Goal: Information Seeking & Learning: Learn about a topic

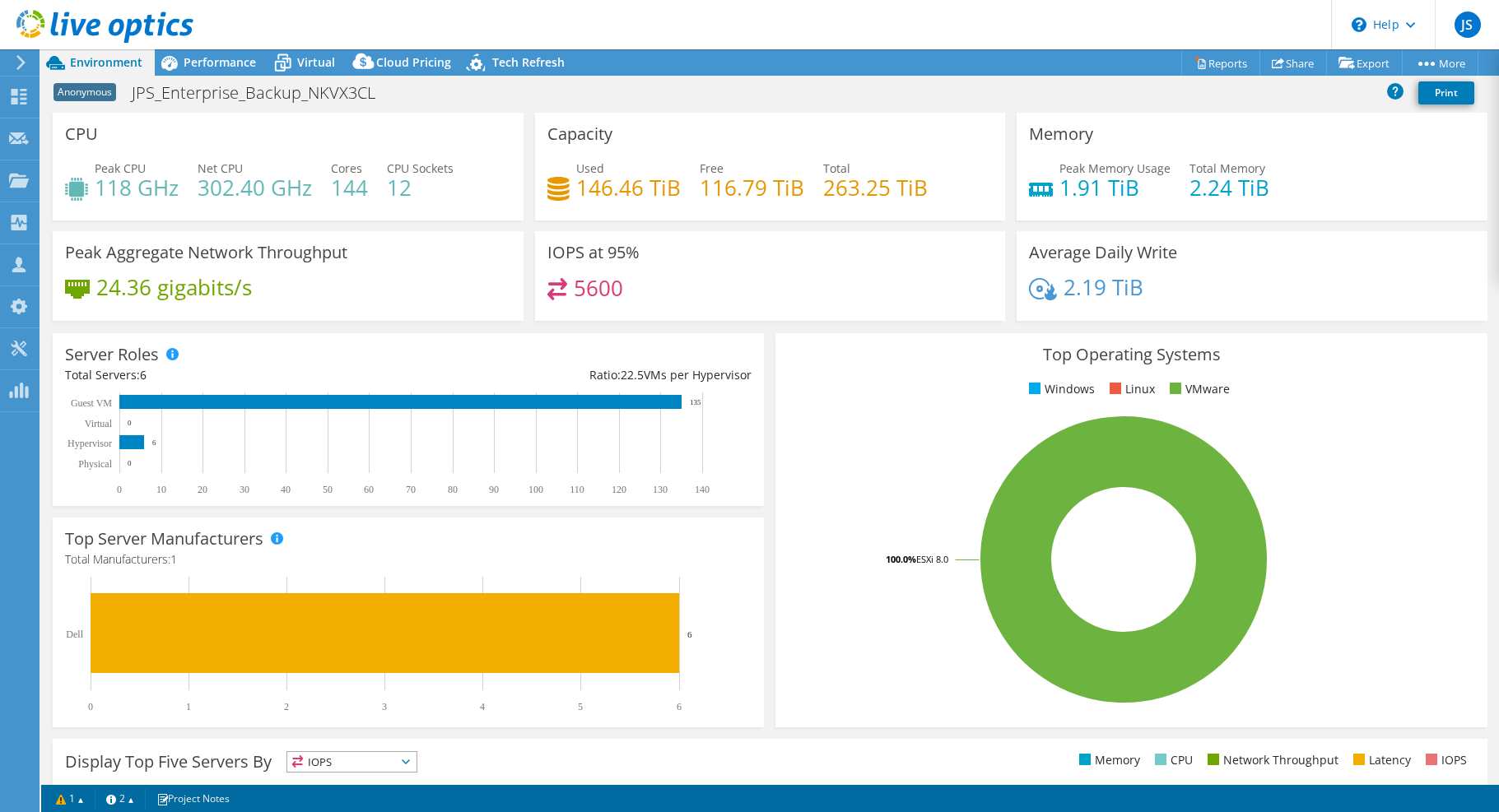
select select "USD"
click at [70, 61] on span "Environment" at bounding box center [106, 62] width 73 height 15
click at [26, 57] on icon at bounding box center [20, 62] width 12 height 14
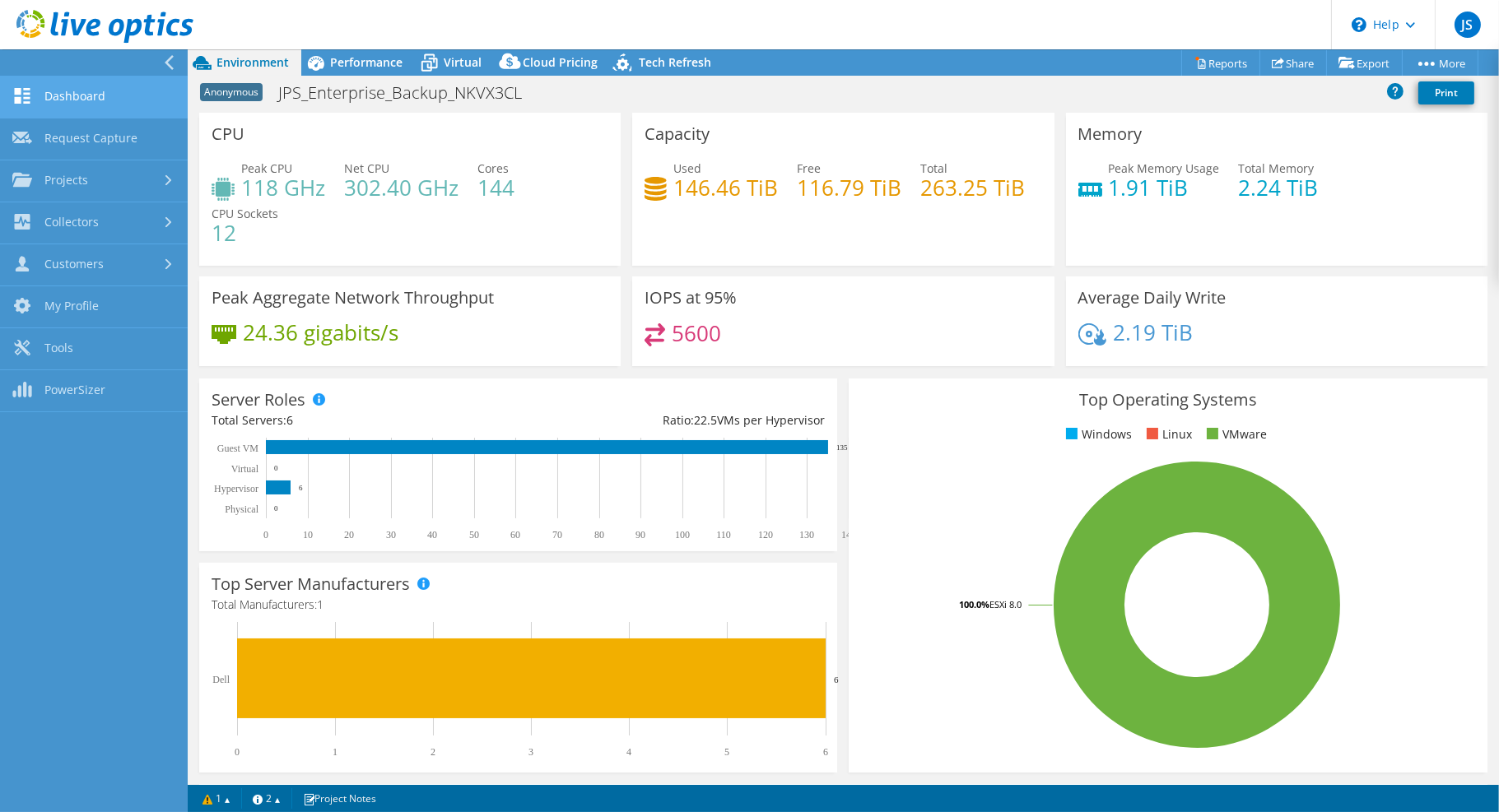
click at [51, 90] on link "Dashboard" at bounding box center [94, 97] width 188 height 42
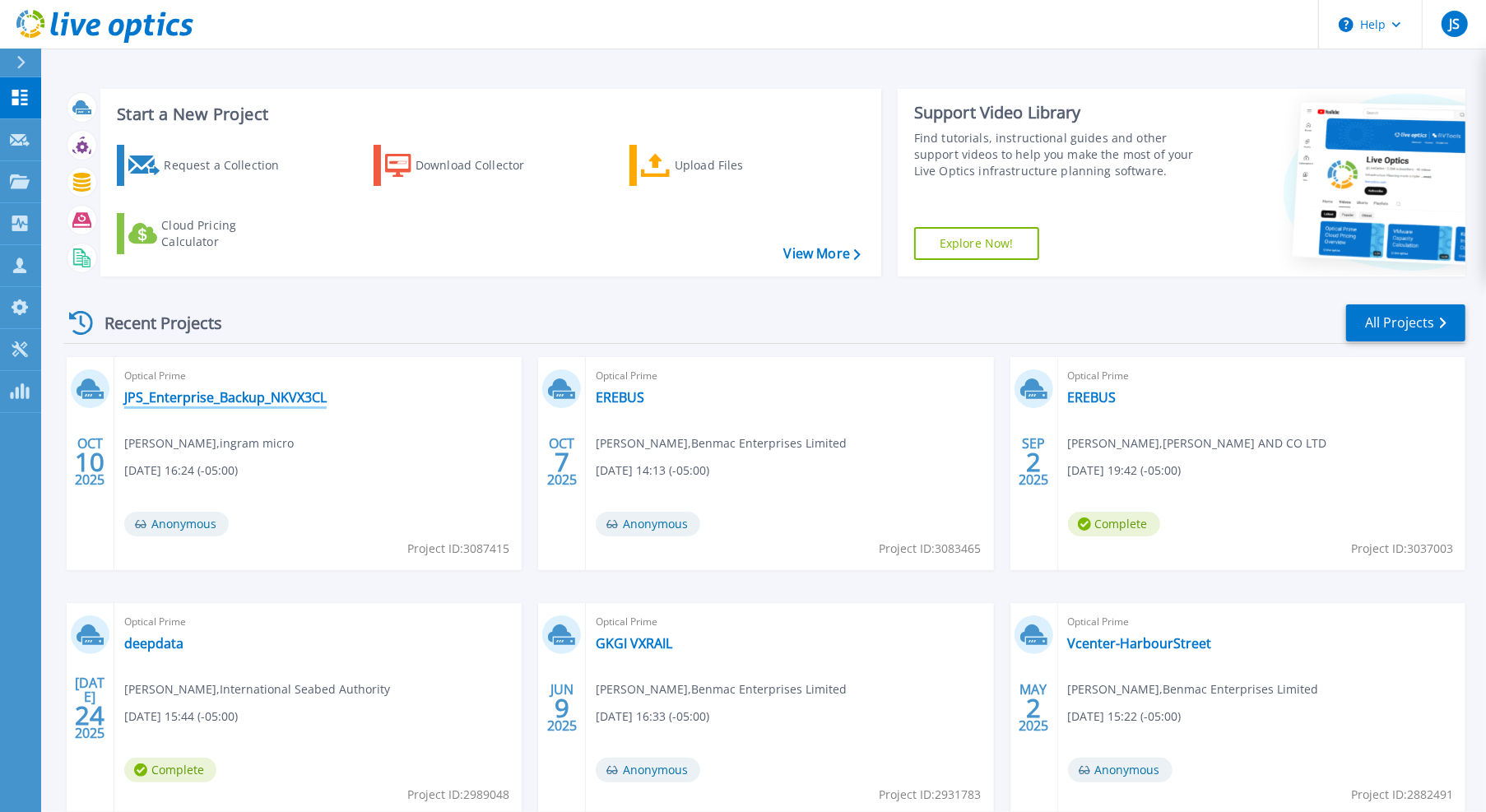
click at [288, 403] on link "JPS_Enterprise_Backup_NKVX3CL" at bounding box center [225, 397] width 202 height 16
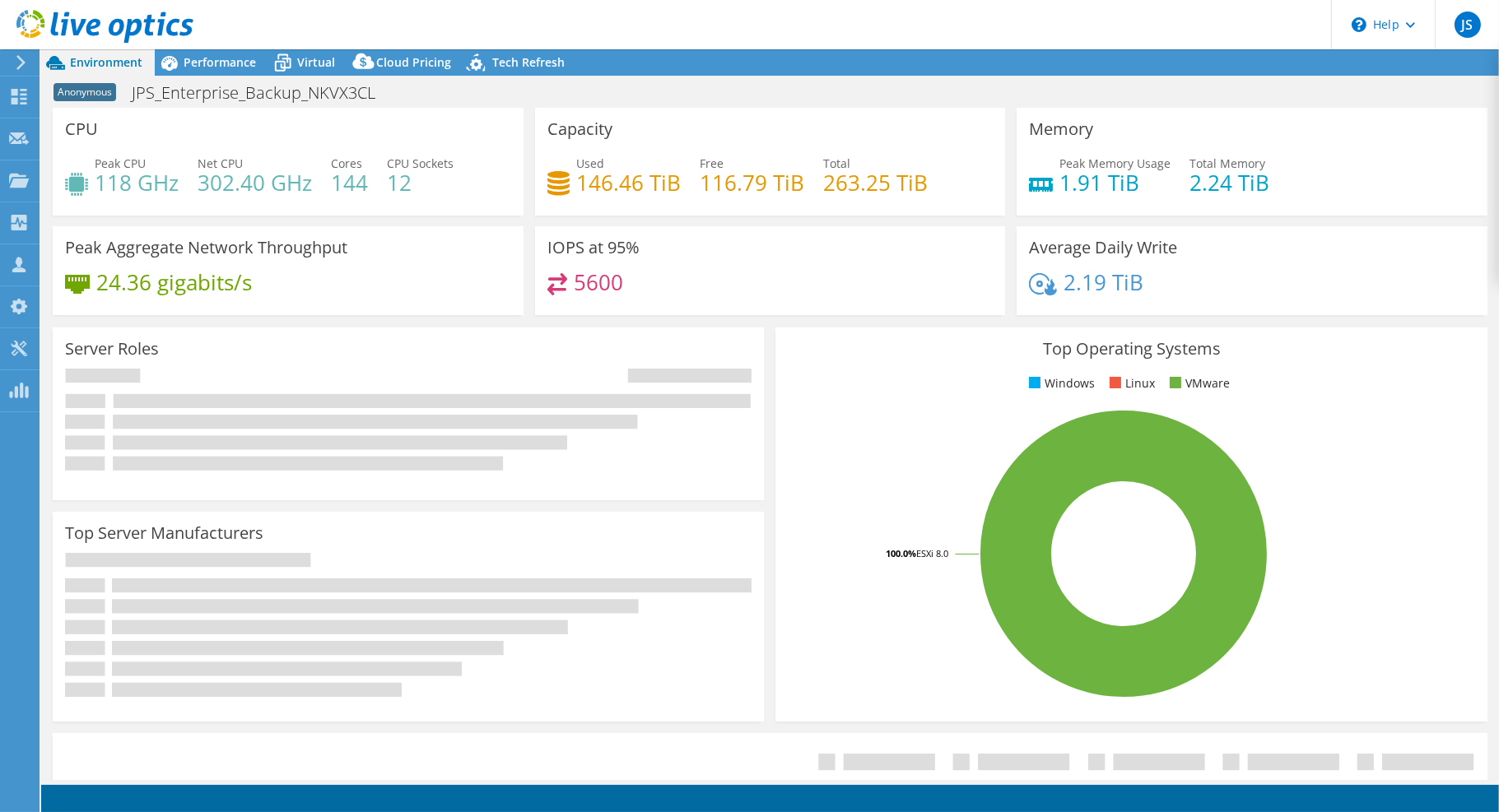
select select "USD"
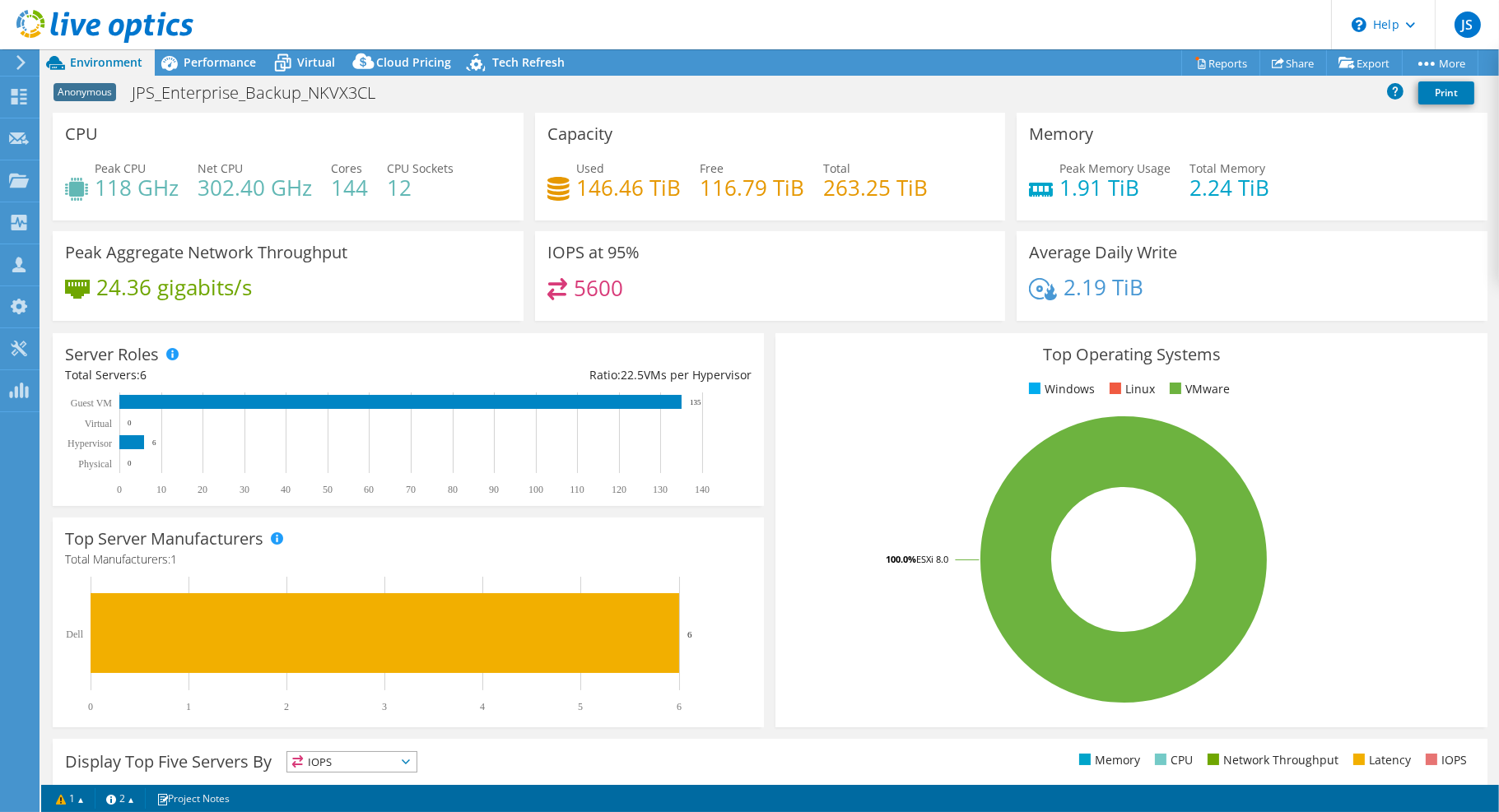
drag, startPoint x: 165, startPoint y: 577, endPoint x: 28, endPoint y: 607, distance: 140.2
click at [233, 92] on h1 "JPS_Enterprise_Backup_NKVX3CL" at bounding box center [263, 92] width 276 height 18
click at [579, 86] on div "Anonymous JPS_Enterprise_Backup_NKVX3CL Print" at bounding box center [770, 93] width 1458 height 31
click at [92, 96] on span "Anonymous" at bounding box center [84, 91] width 62 height 18
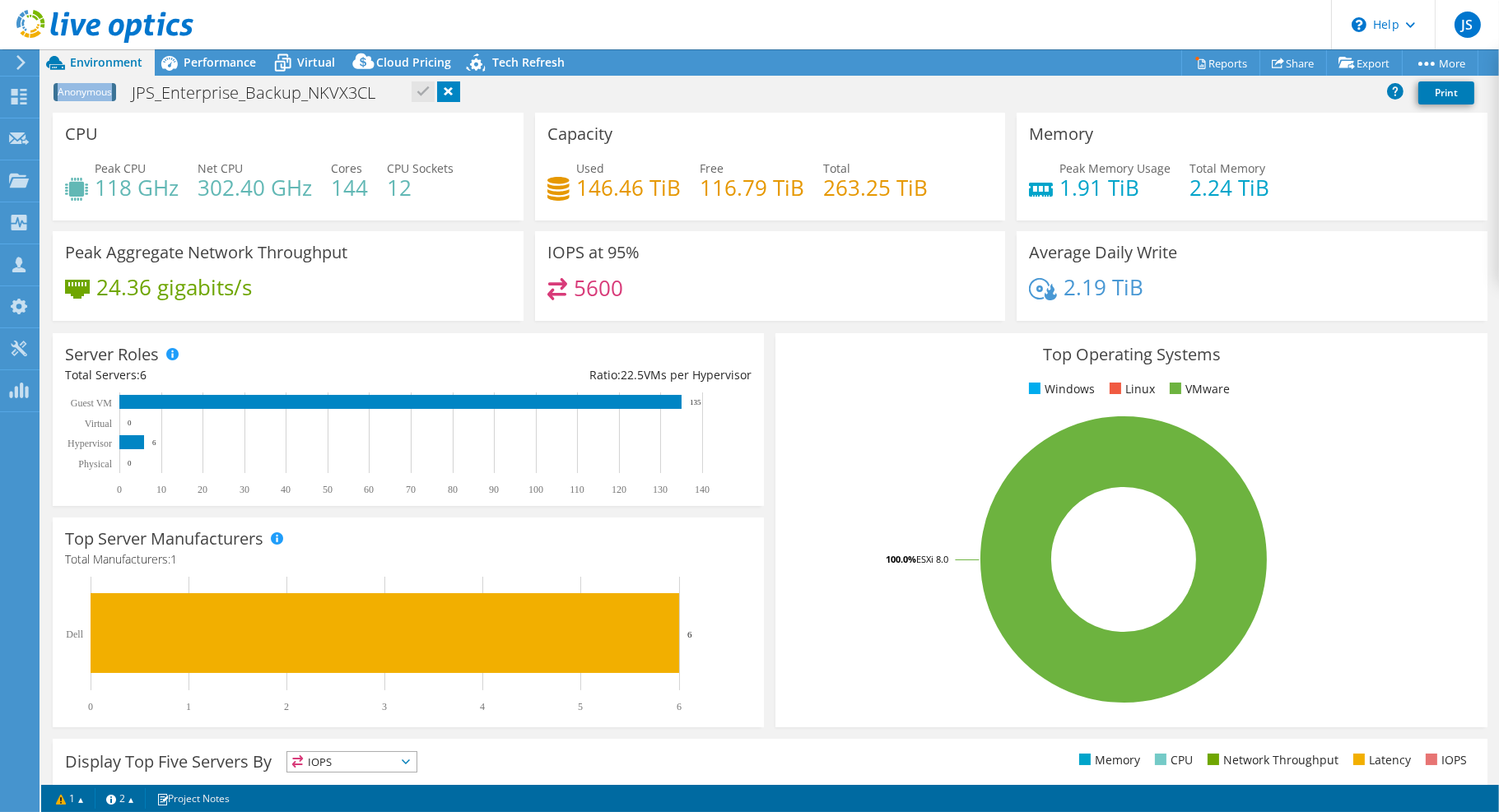
click at [92, 96] on span "Anonymous" at bounding box center [84, 91] width 62 height 18
click at [241, 58] on span "Performance" at bounding box center [219, 62] width 73 height 15
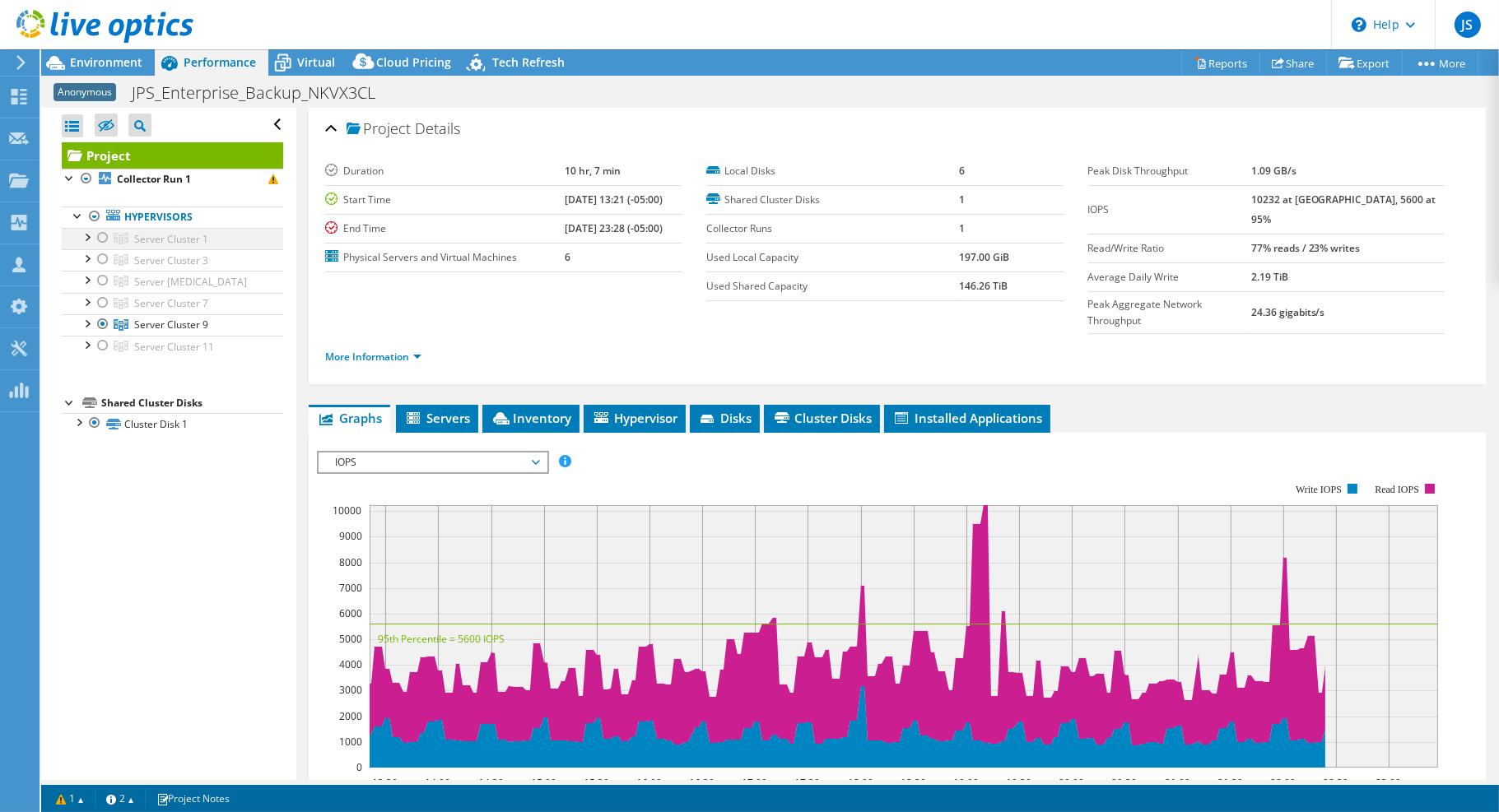
click at [101, 236] on div at bounding box center [102, 237] width 16 height 20
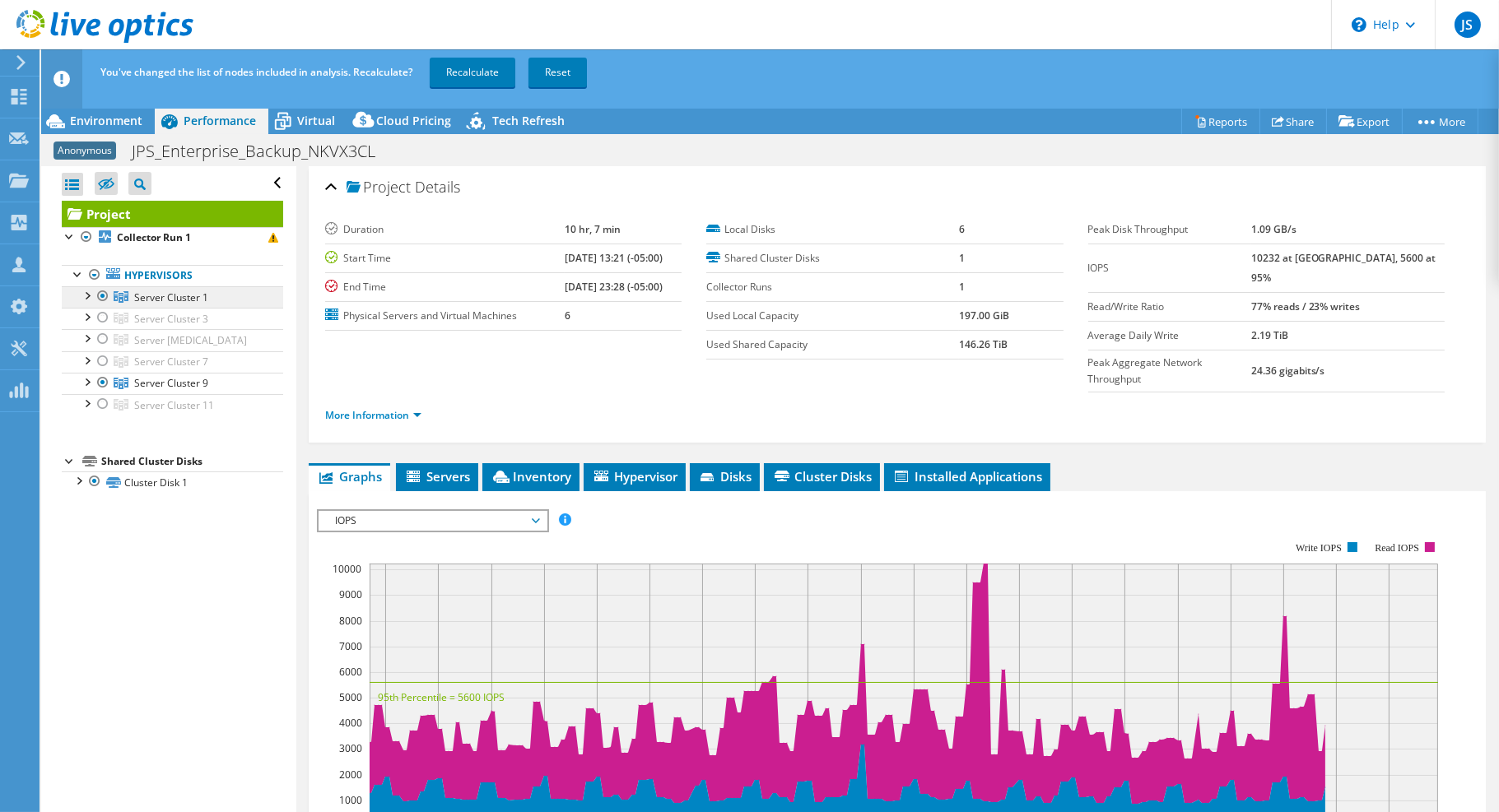
click at [102, 305] on link "Server Cluster 1" at bounding box center [172, 297] width 222 height 21
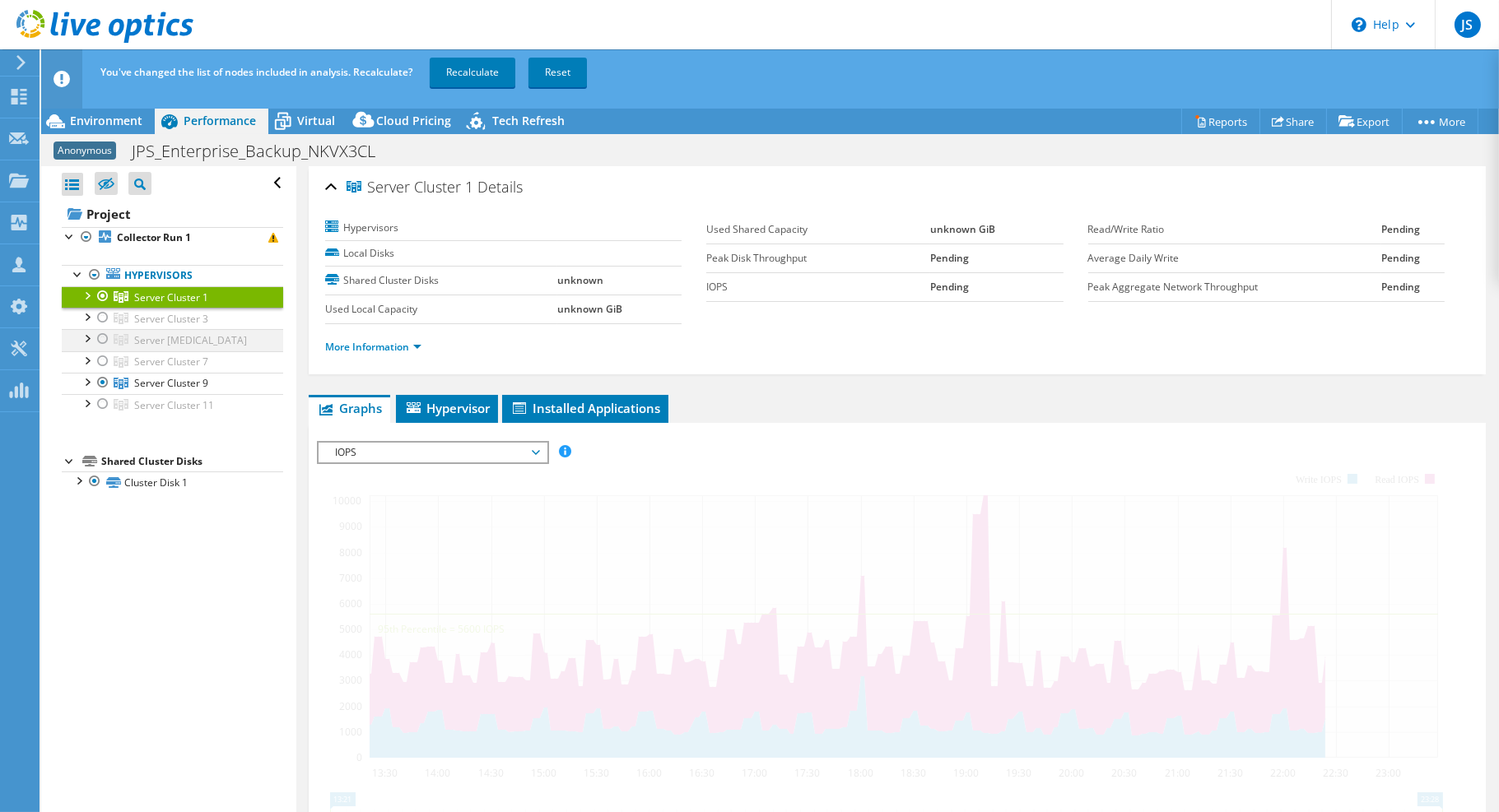
click at [102, 329] on div at bounding box center [102, 339] width 16 height 20
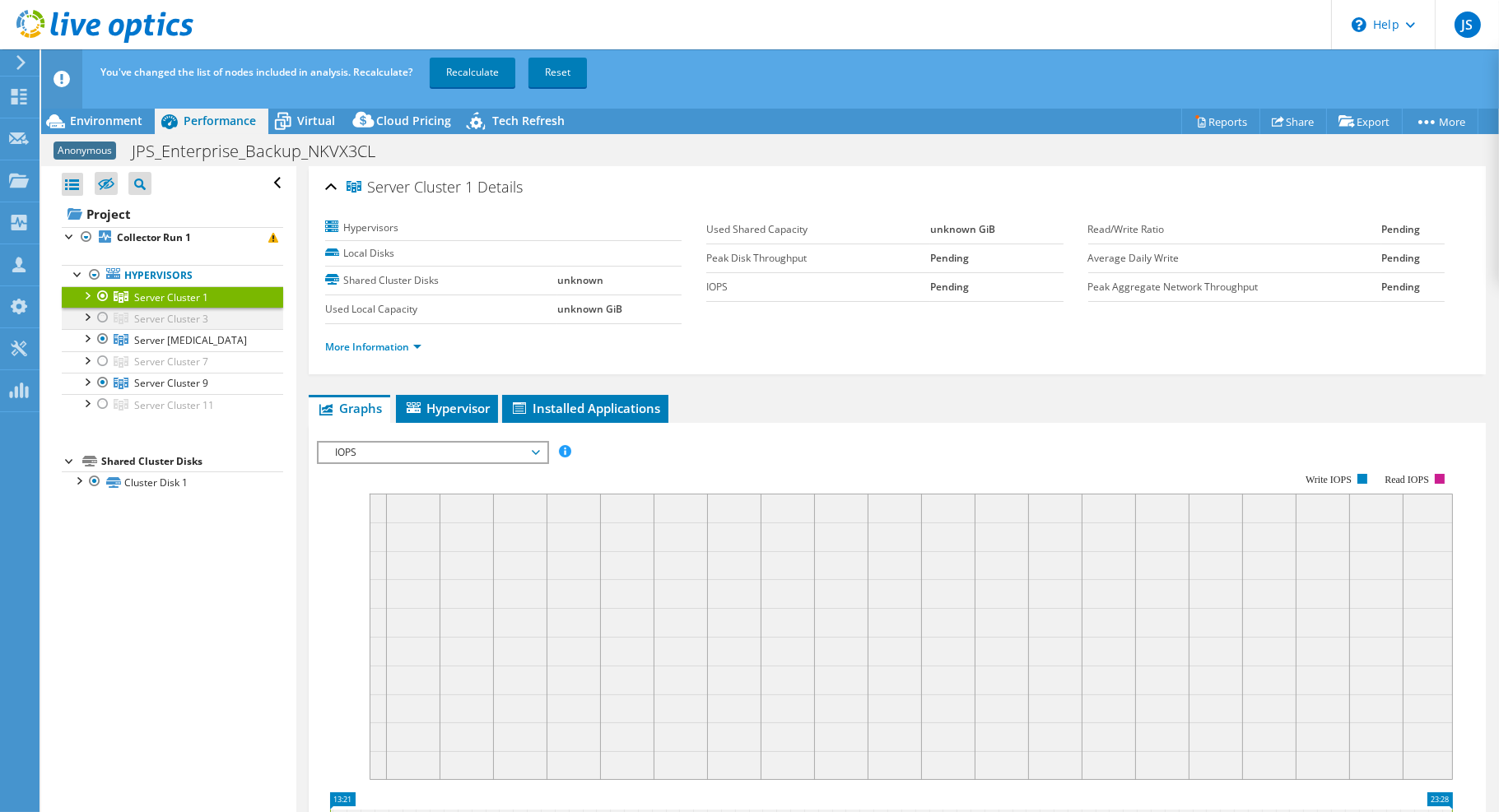
click at [104, 314] on div at bounding box center [102, 317] width 16 height 20
click at [103, 356] on div at bounding box center [102, 361] width 16 height 20
click at [101, 398] on div at bounding box center [102, 403] width 16 height 20
click at [89, 396] on div at bounding box center [86, 402] width 16 height 16
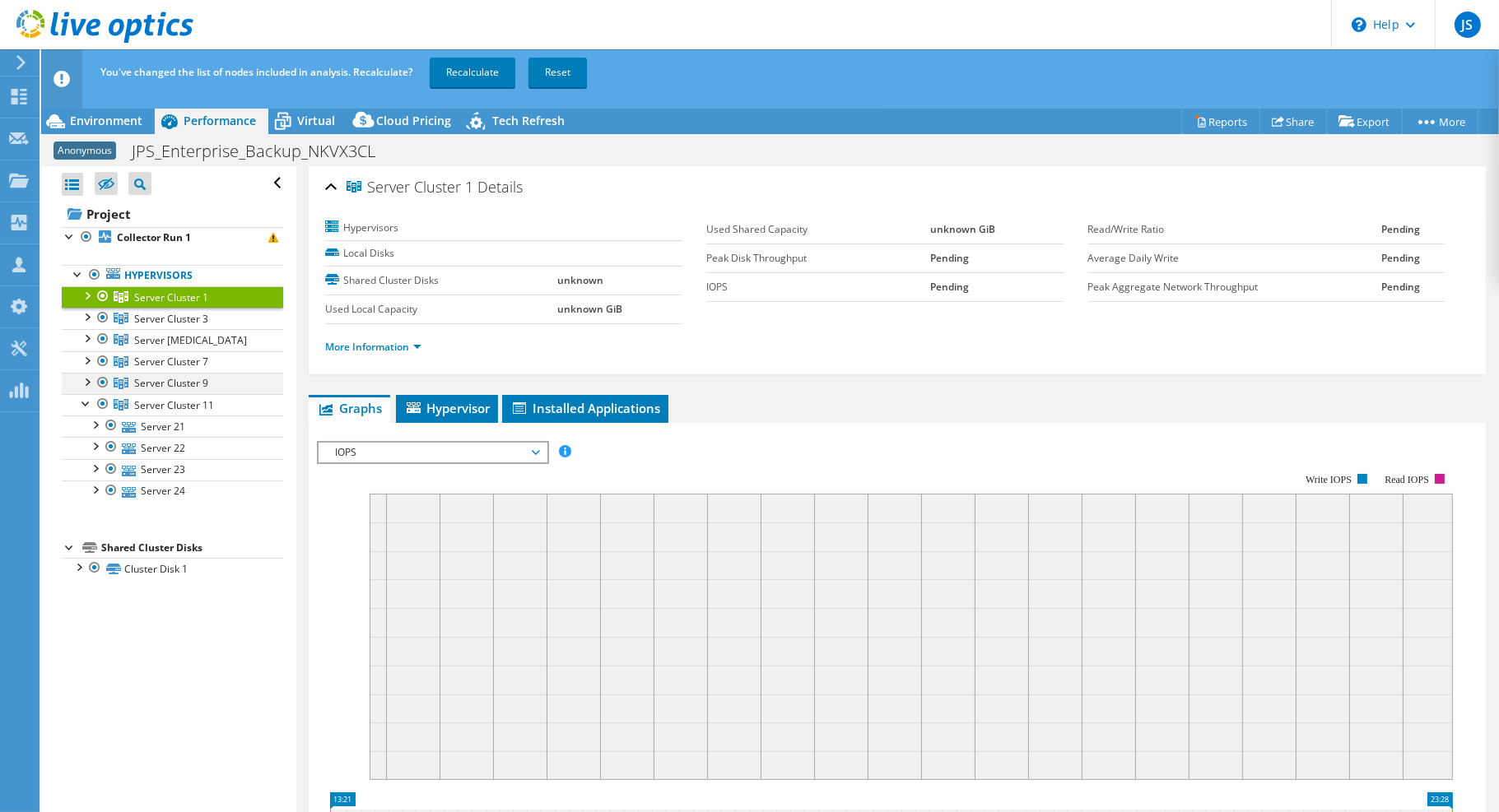
click at [87, 380] on div at bounding box center [86, 380] width 16 height 16
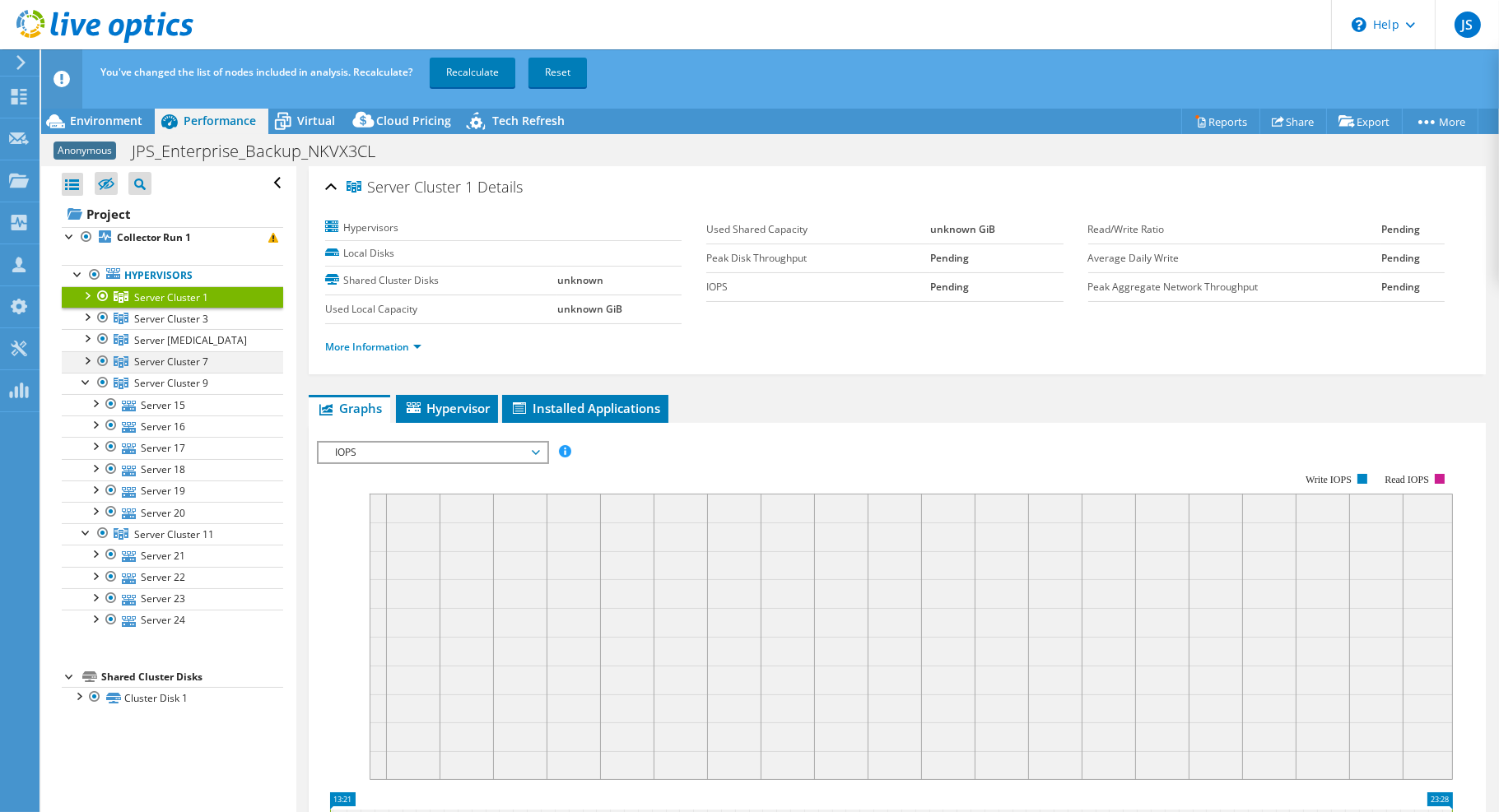
click at [90, 357] on div at bounding box center [86, 359] width 16 height 16
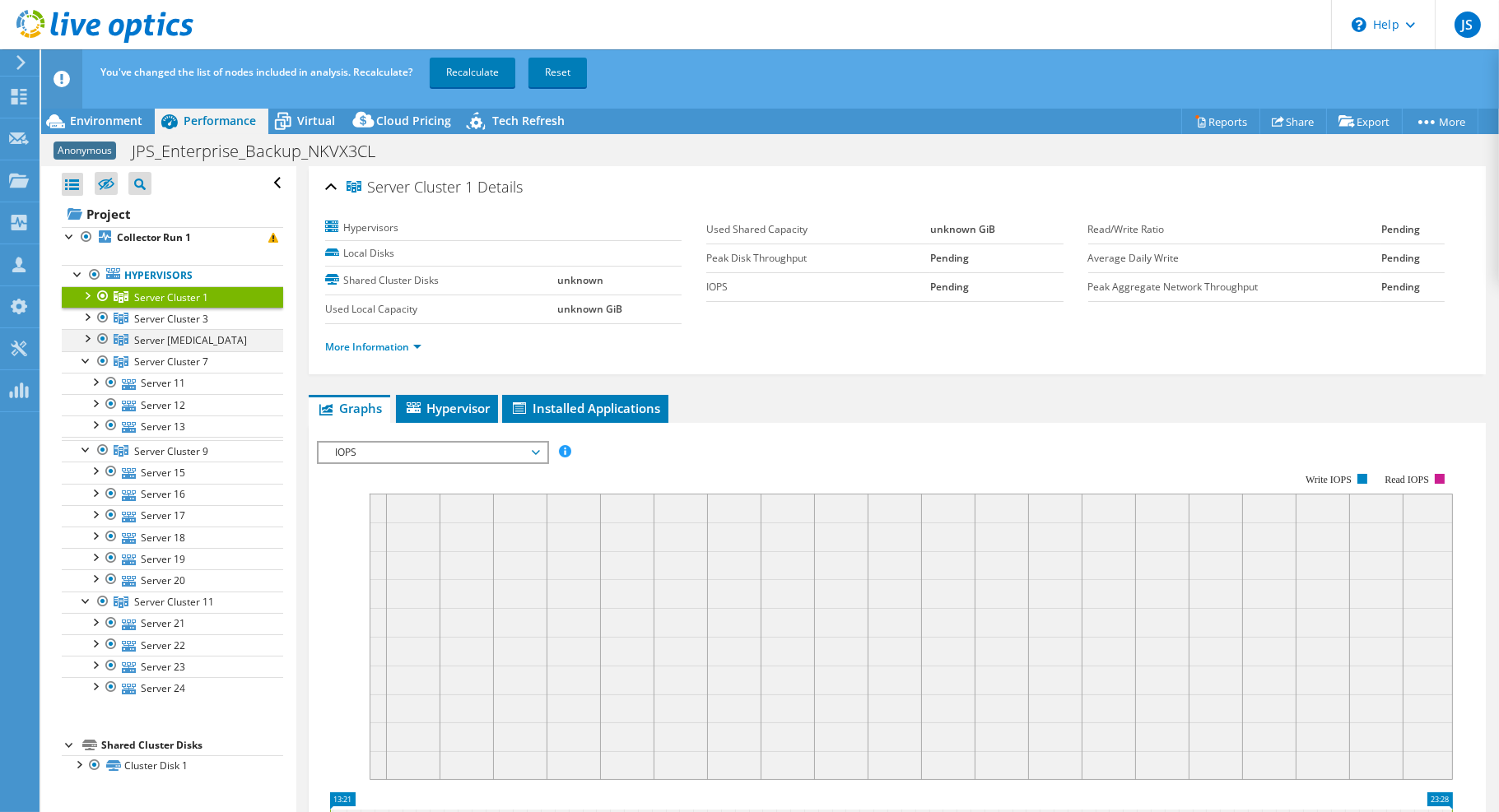
click at [87, 339] on div at bounding box center [86, 337] width 16 height 16
click at [85, 315] on div at bounding box center [86, 316] width 16 height 16
